Goal: Task Accomplishment & Management: Manage account settings

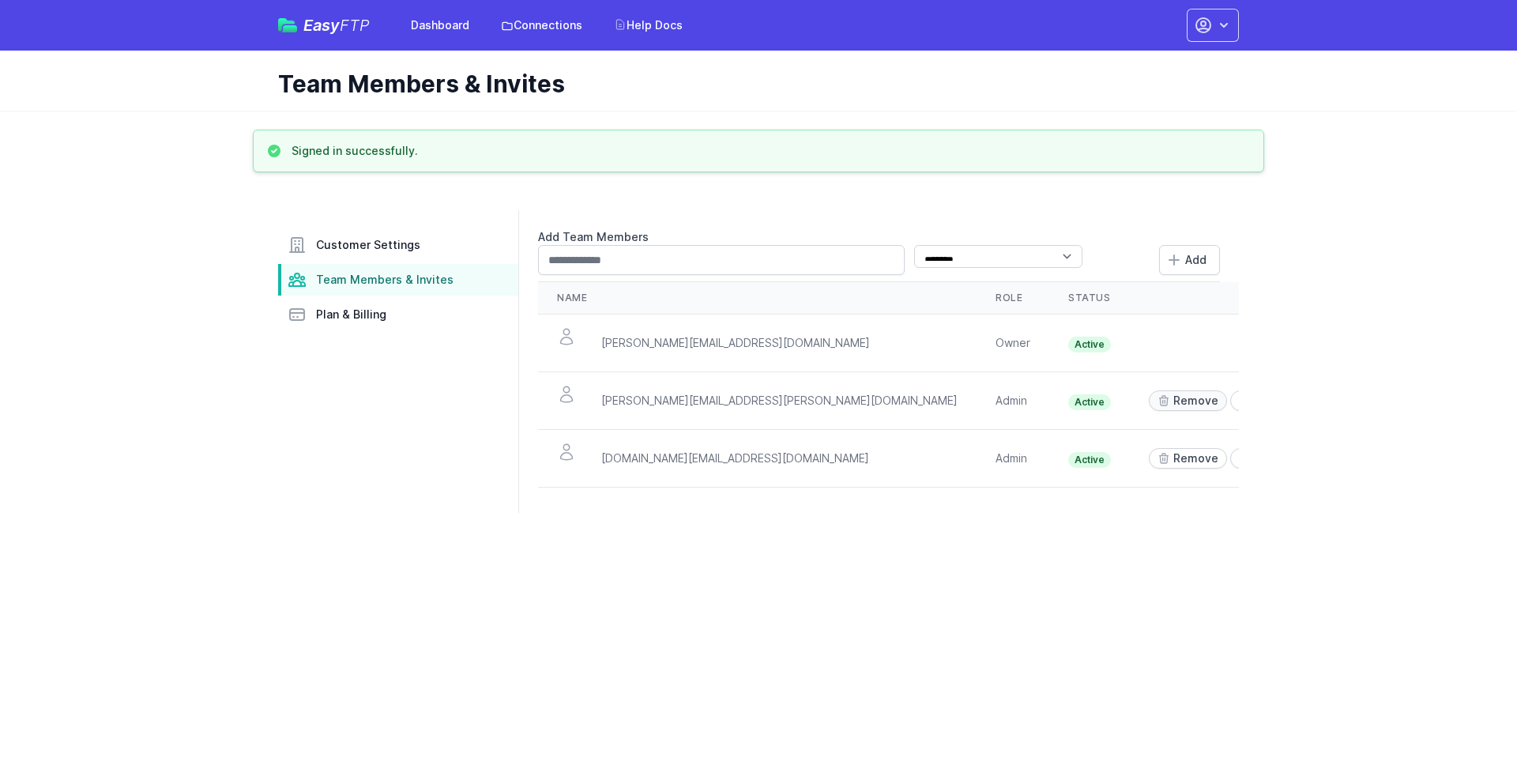
click at [1149, 390] on link "Remove" at bounding box center [1187, 401] width 79 height 21
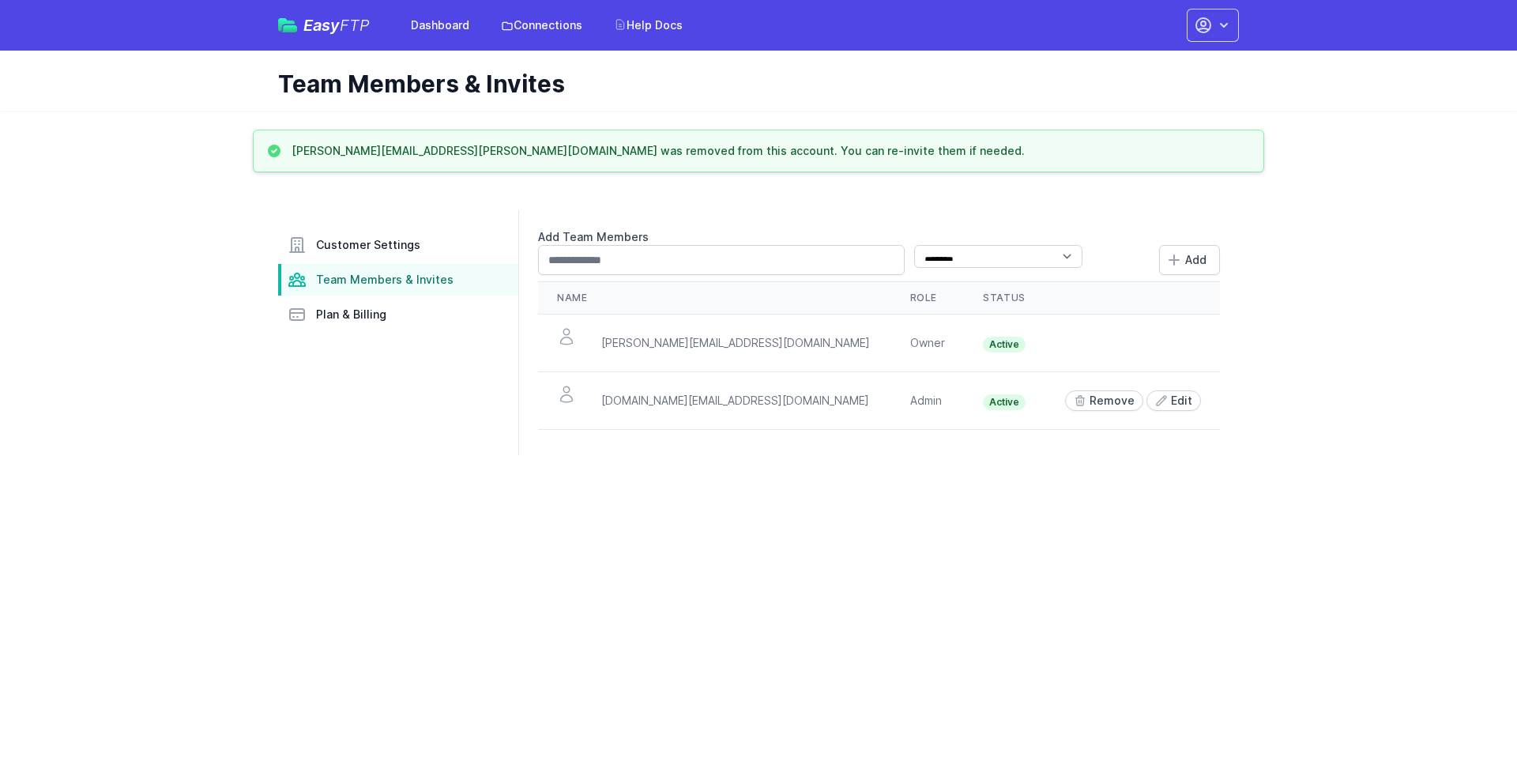
click at [476, 382] on html "Easy FTP Dashboard Connections Help Docs Account Settings Your Profile Contact …" at bounding box center [758, 237] width 1517 height 474
click at [479, 22] on link "Dashboard" at bounding box center [440, 26] width 78 height 28
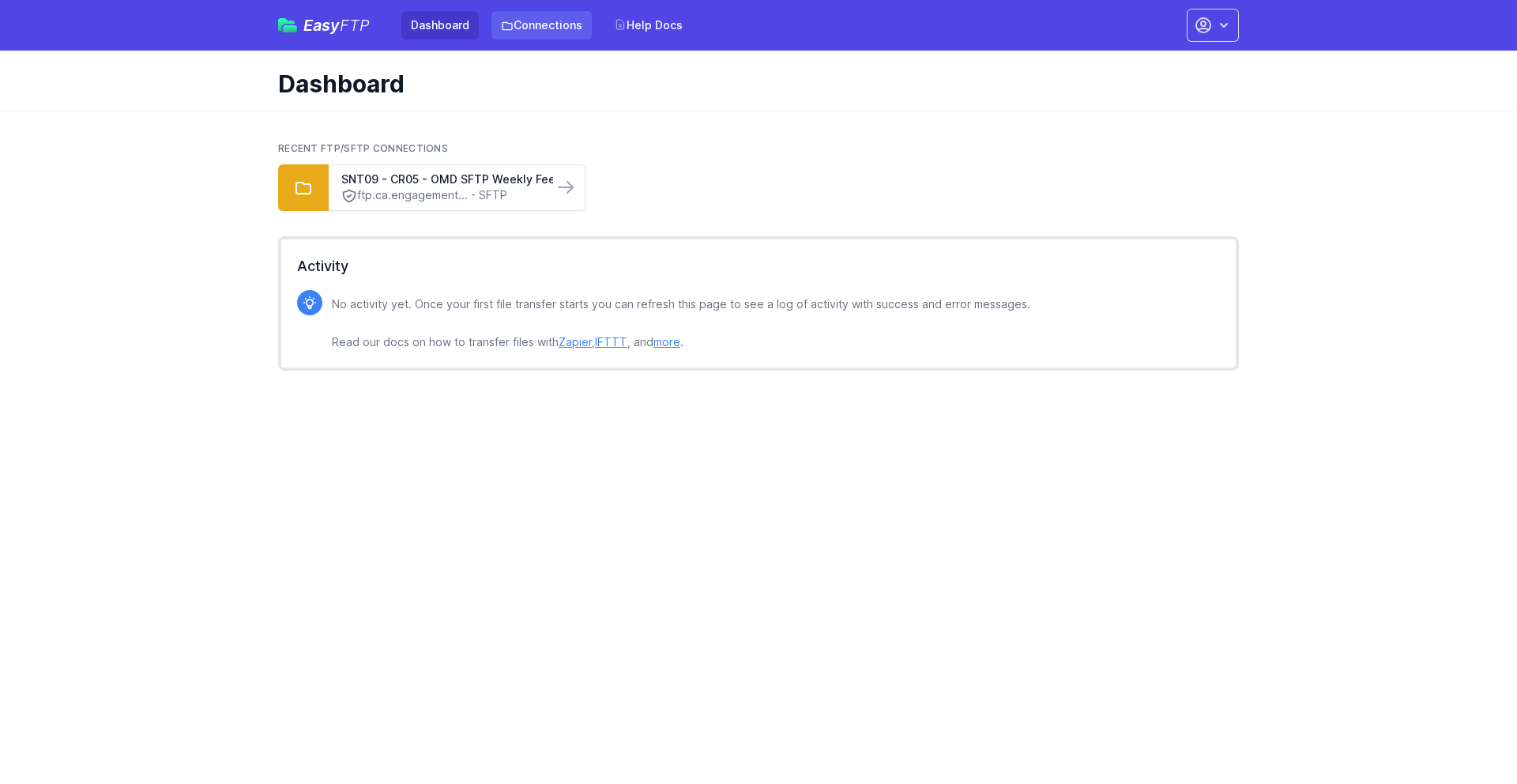
click at [592, 21] on link "Connections" at bounding box center [542, 26] width 100 height 28
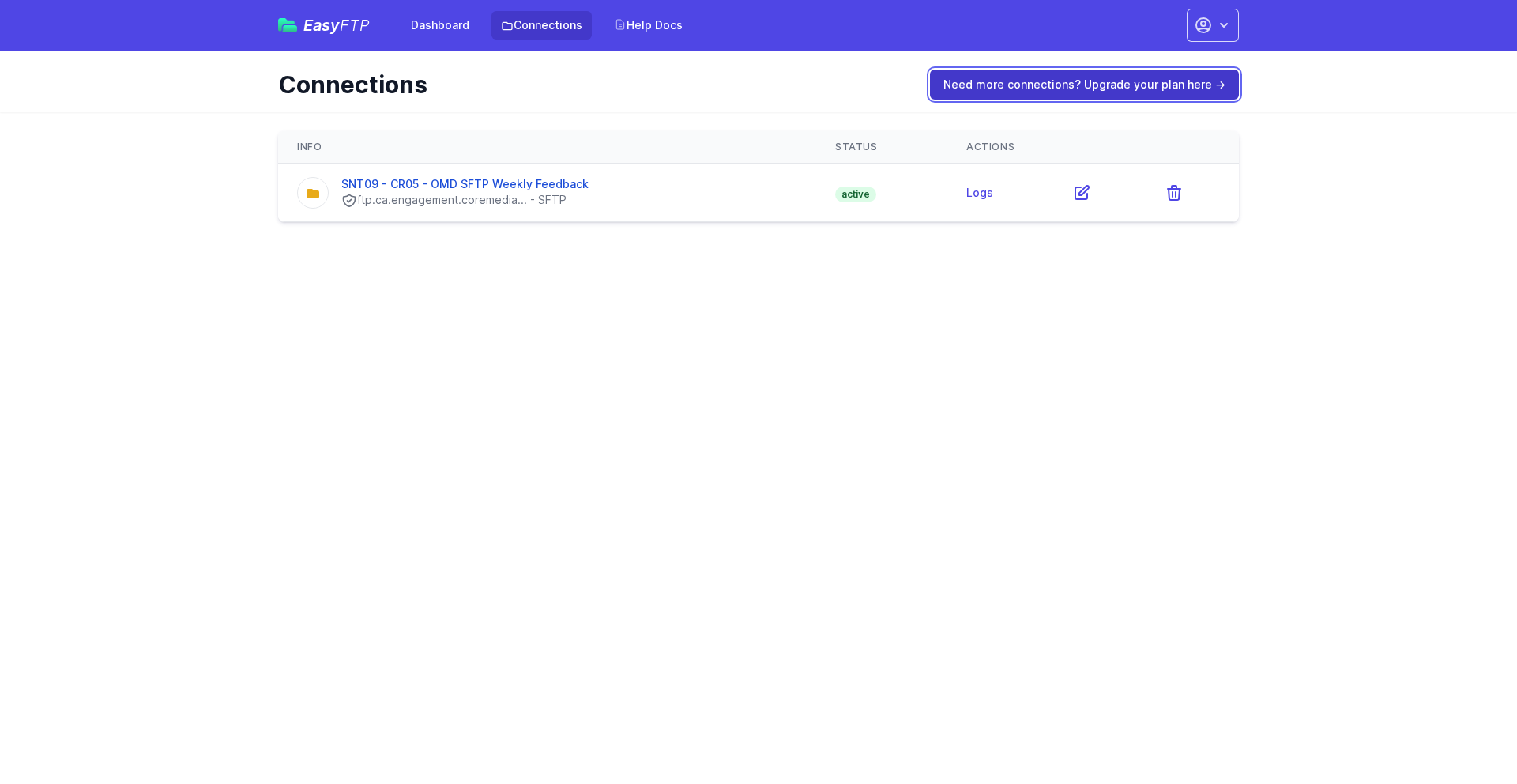
click at [958, 69] on link "Need more connections? Upgrade your plan here →" at bounding box center [1084, 84] width 309 height 30
click at [1051, 69] on link "Need more connections? Upgrade your plan here →" at bounding box center [1084, 84] width 309 height 30
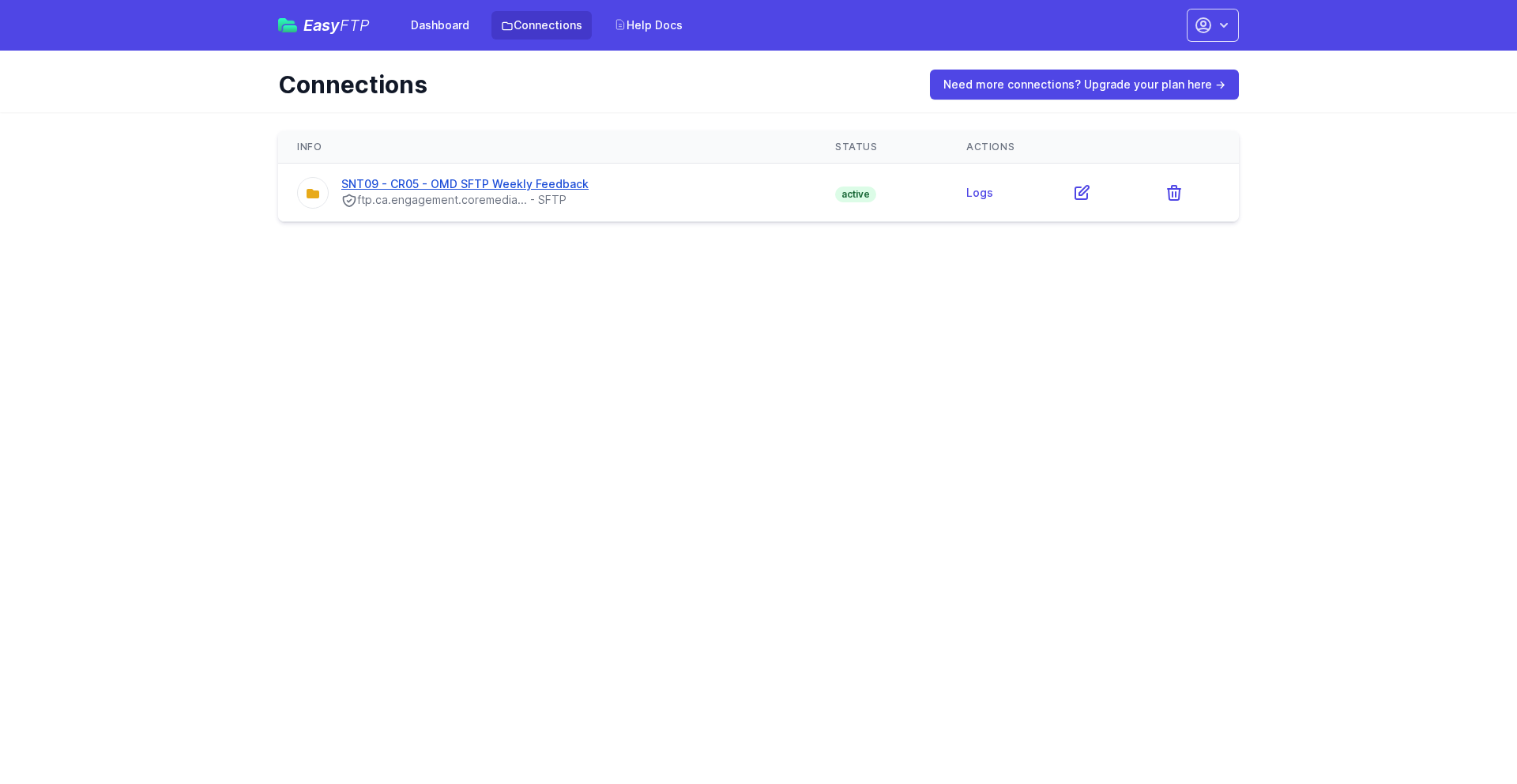
click at [545, 177] on link "SNT09 - CR05 - OMD SFTP Weekly Feedback" at bounding box center [464, 184] width 247 height 13
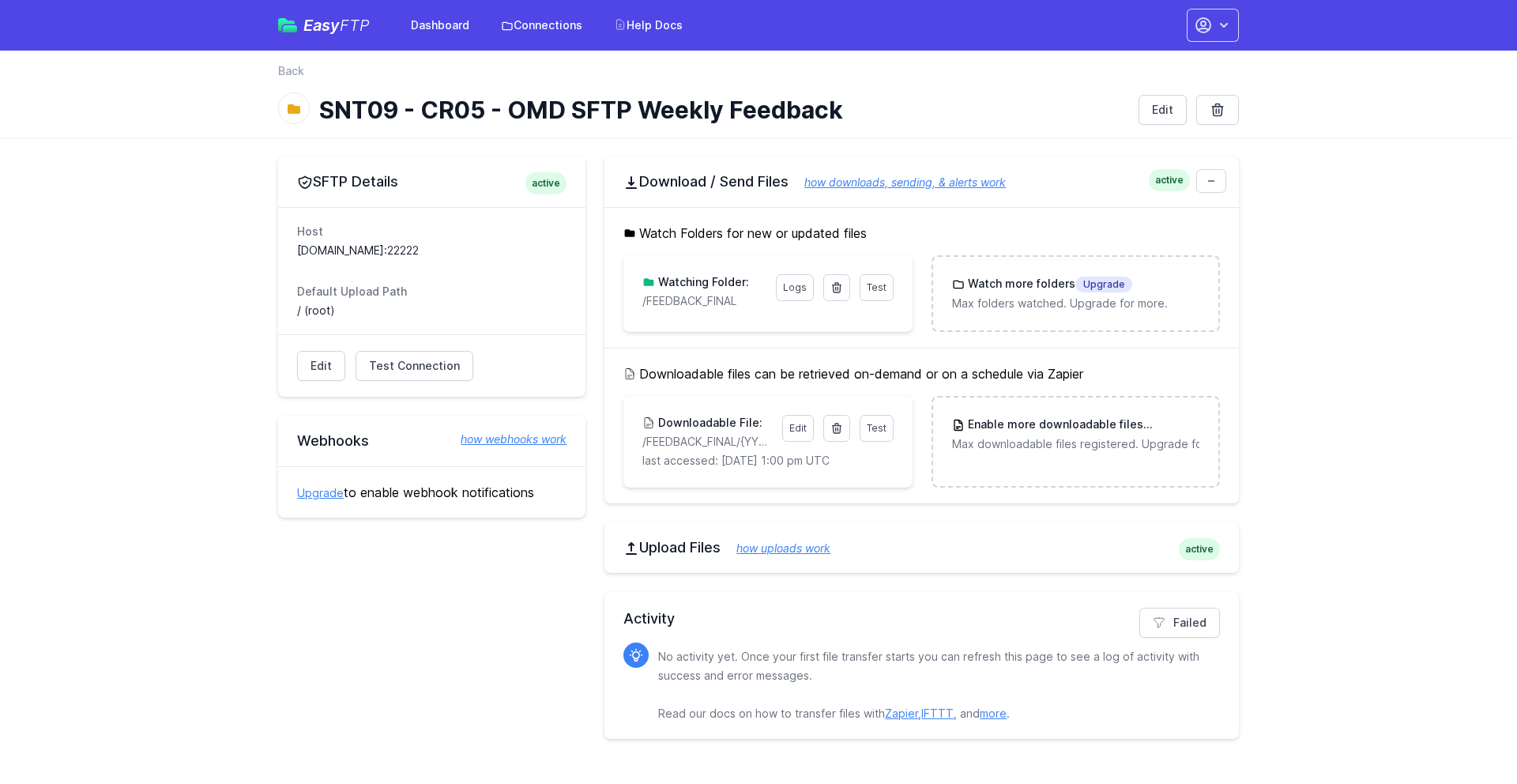
click at [942, 636] on html "Easy FTP Dashboard Connections Help Docs Account Settings Your Profile Contact …" at bounding box center [758, 379] width 1517 height 757
click at [1313, 215] on main "SFTP Details active Host ftp.ca.engagement.coremedia.cloud:22222 Default Upload…" at bounding box center [758, 447] width 1517 height 620
click at [698, 294] on p "/FEEDBACK_FINAL" at bounding box center [704, 301] width 123 height 16
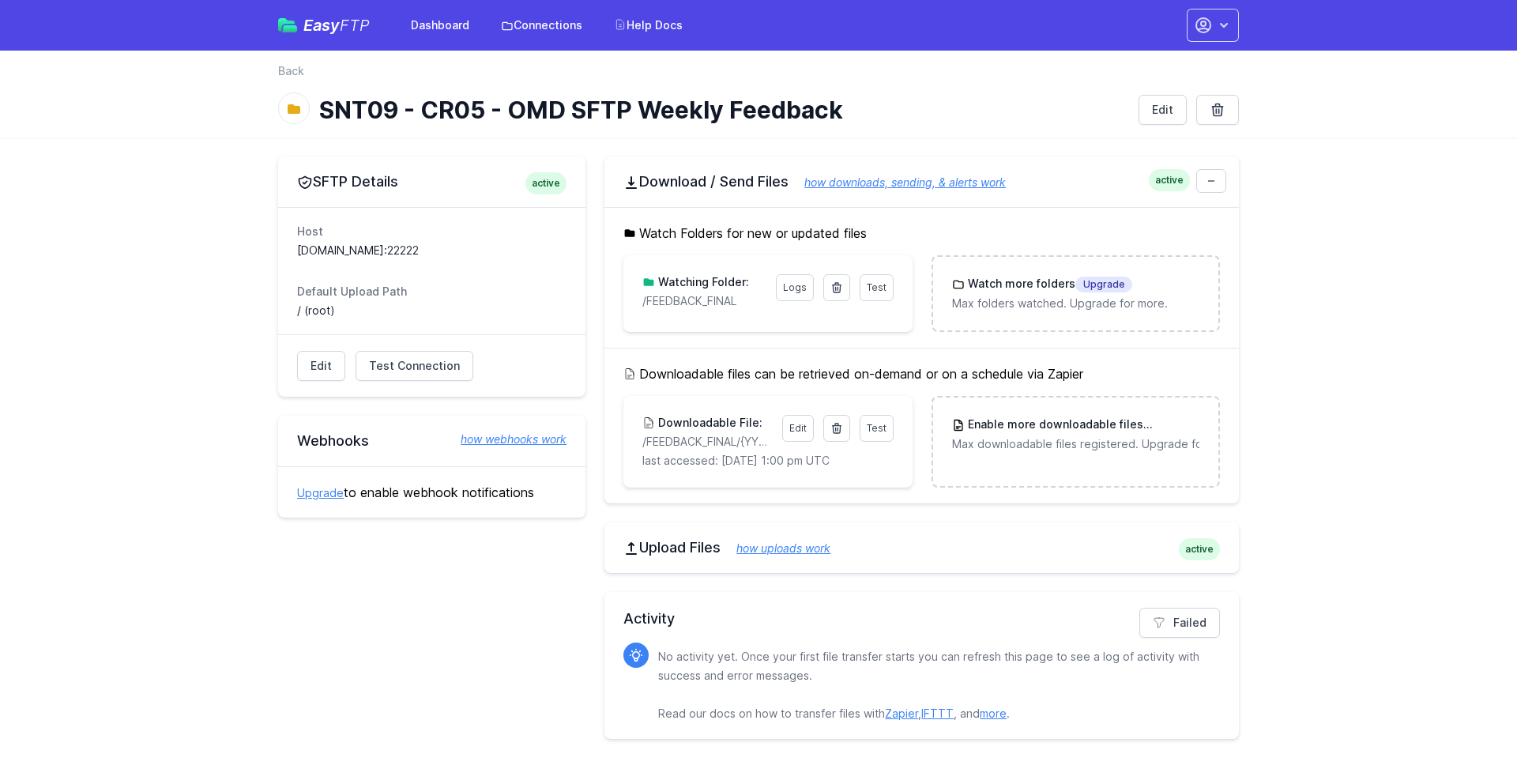
copy ul "/FEEDBACK_FINAL Results Please address issues below and test again. Contact sup…"
click at [530, 551] on div "SFTP Details active Host ftp.ca.engagement.coremedia.cloud:22222 Default Upload…" at bounding box center [432, 447] width 308 height 582
click at [505, 536] on div "SFTP Details active Host ftp.ca.engagement.coremedia.cloud:22222 Default Upload…" at bounding box center [432, 447] width 308 height 582
click at [786, 415] on link "Edit" at bounding box center [797, 428] width 31 height 27
